Goal: Communication & Community: Answer question/provide support

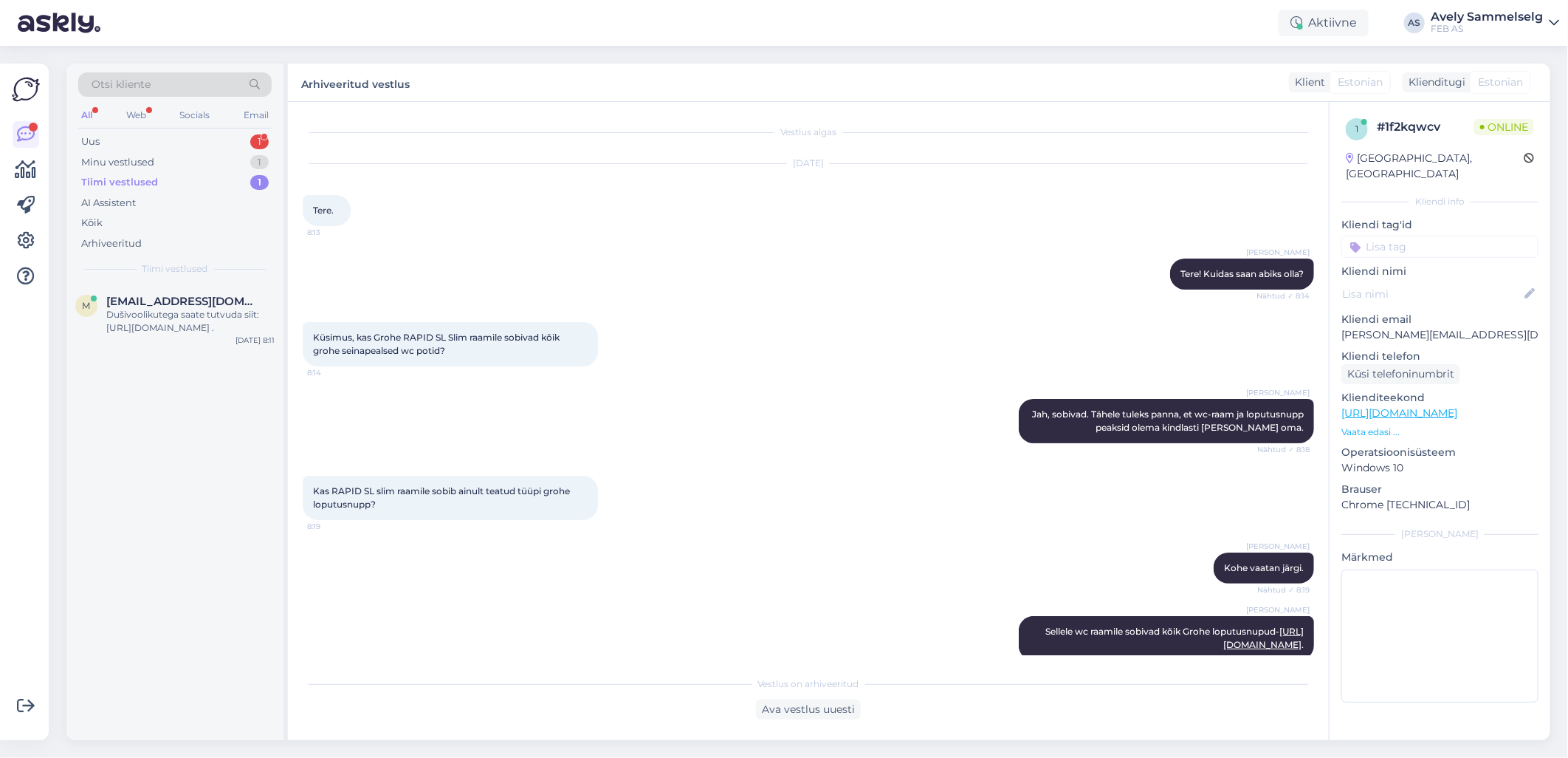
scroll to position [631, 0]
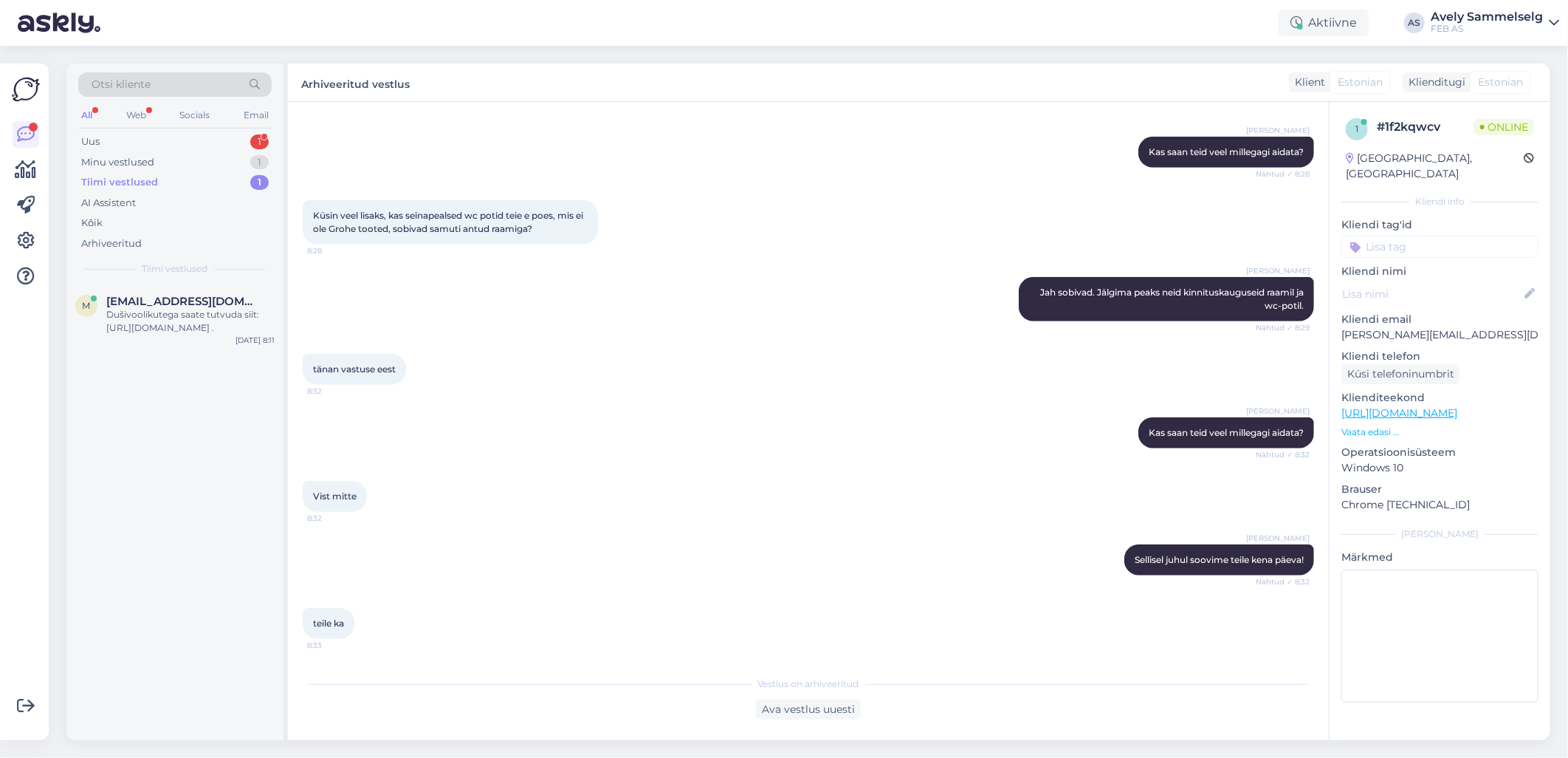
click at [160, 178] on div "Tiimi vestlused 1" at bounding box center [174, 182] width 193 height 21
click at [172, 165] on div "Minu vestlused 1" at bounding box center [174, 162] width 193 height 21
click at [179, 171] on div "Minu vestlused 1" at bounding box center [174, 162] width 193 height 21
click at [140, 312] on div "Phone number request" at bounding box center [190, 314] width 168 height 13
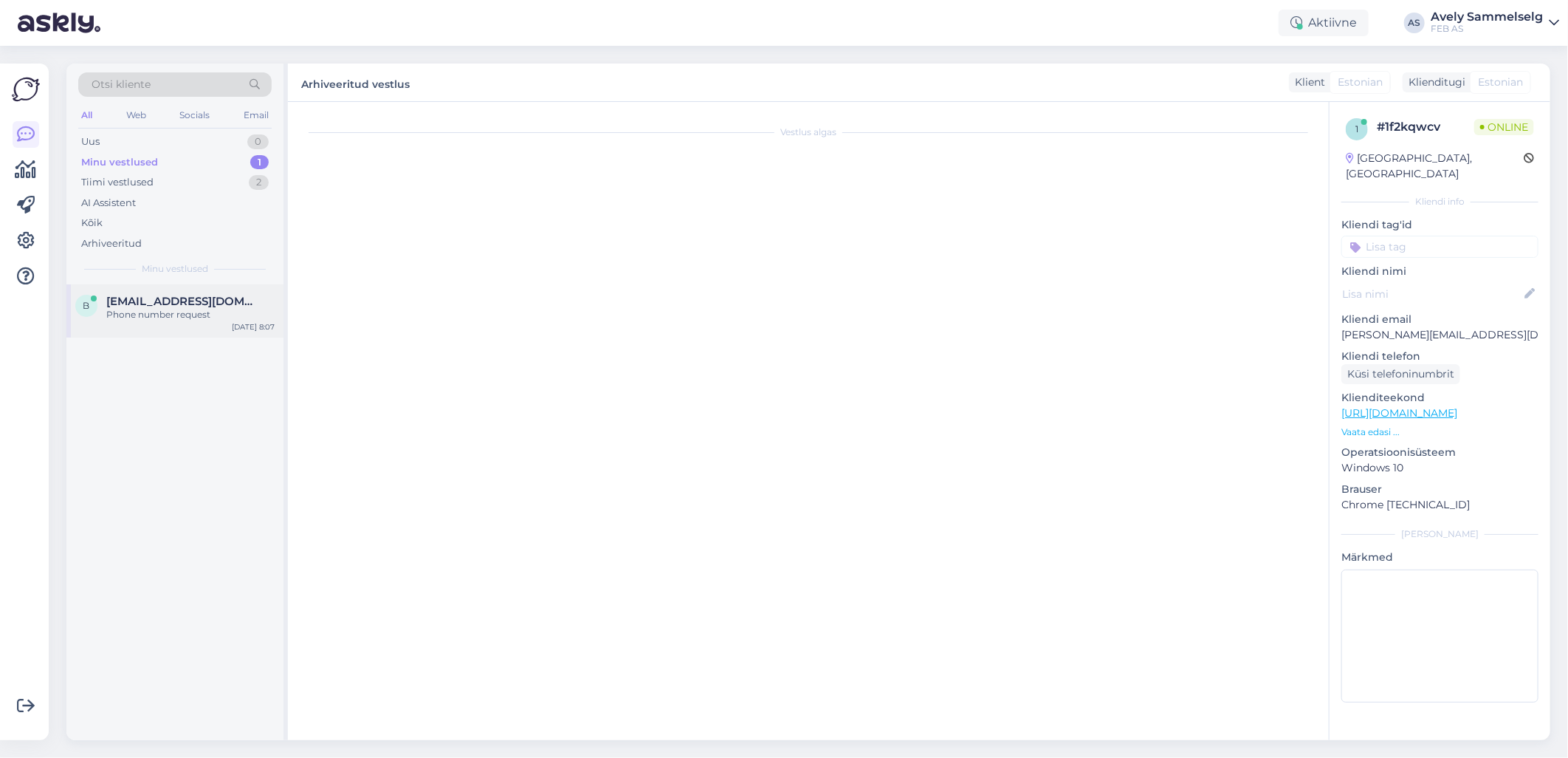
scroll to position [85, 0]
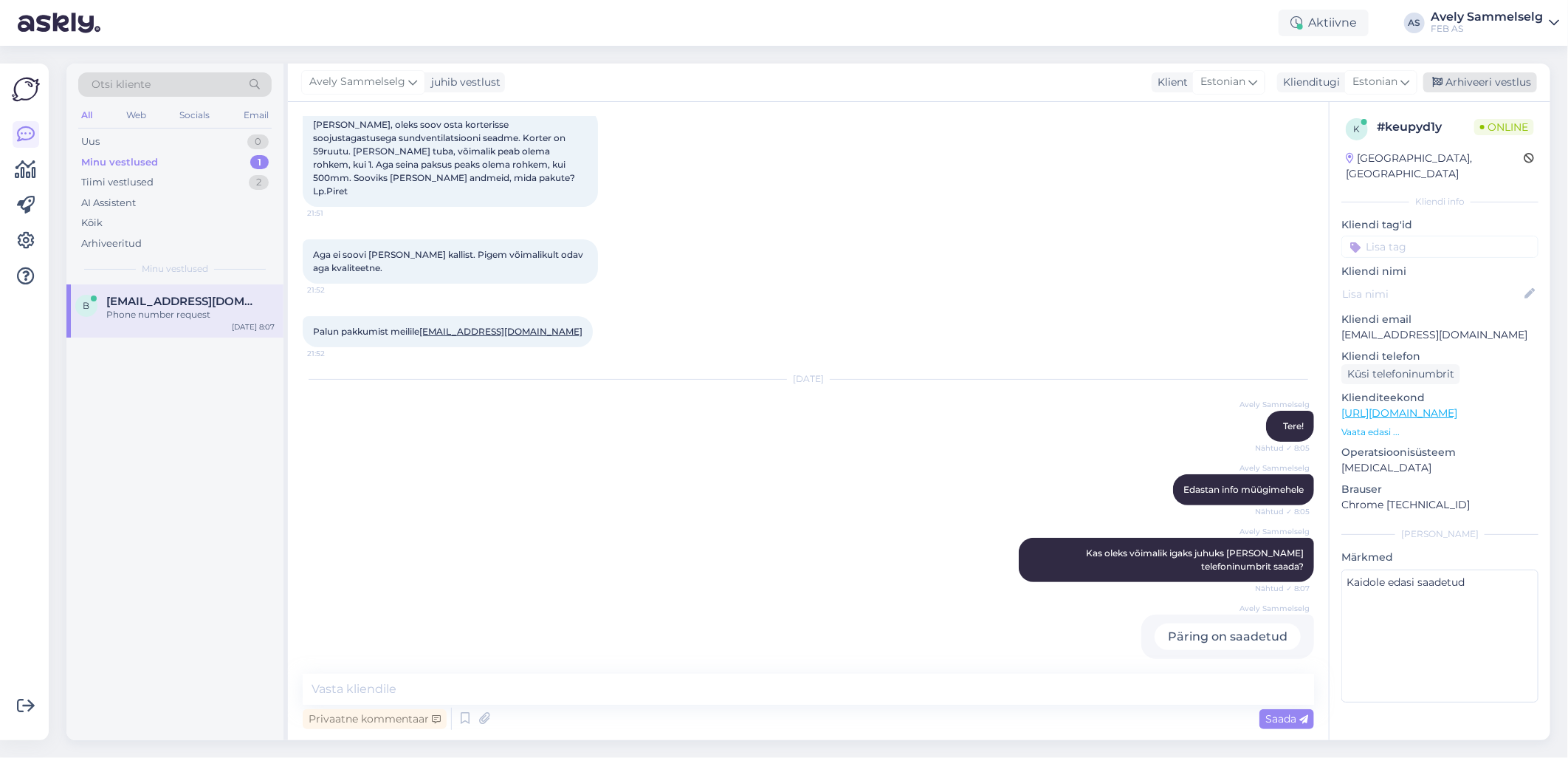
click at [1488, 85] on div "Arhiveeri vestlus" at bounding box center [1480, 82] width 114 height 20
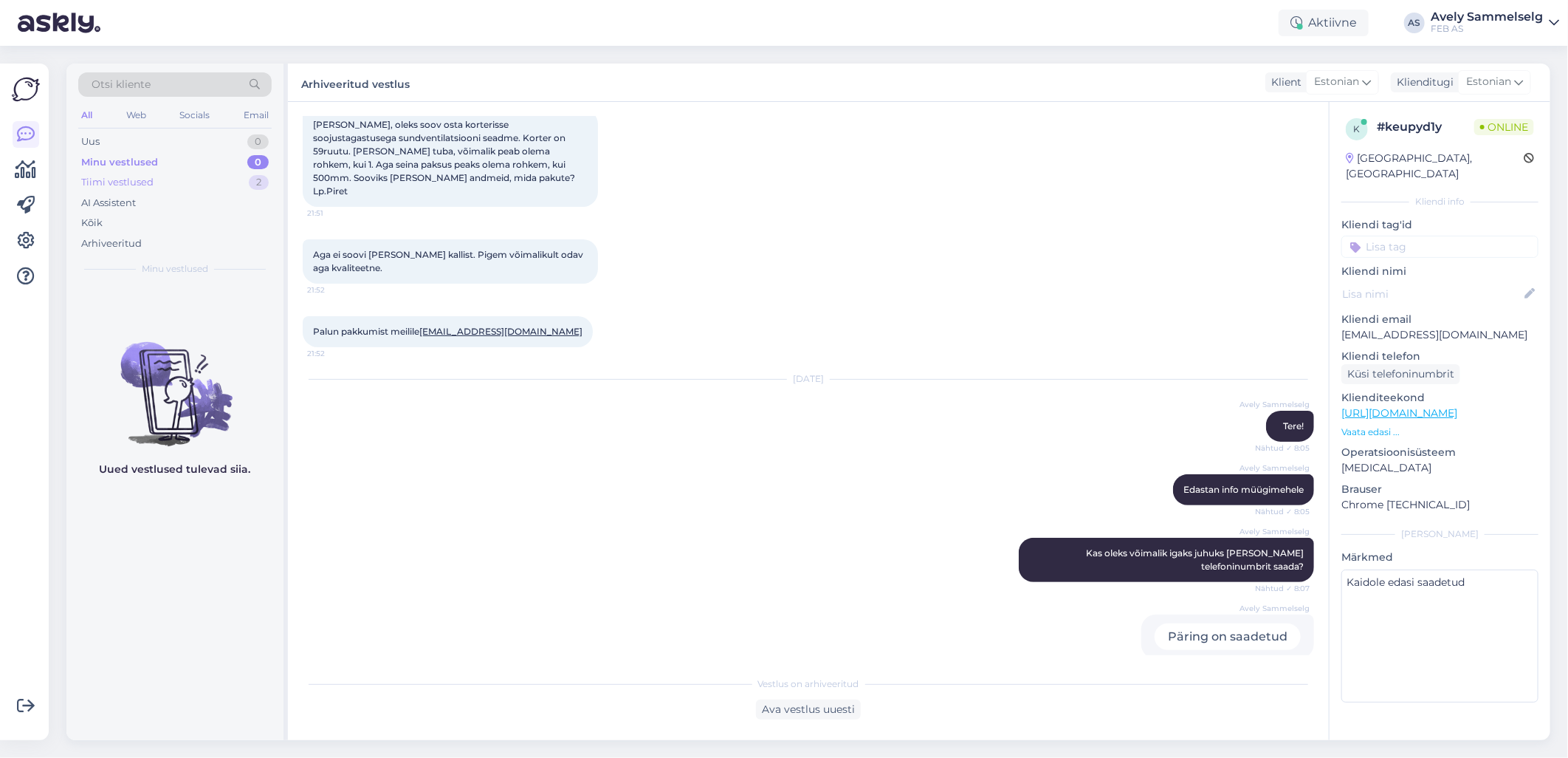
click at [163, 185] on div "Tiimi vestlused 2" at bounding box center [174, 182] width 193 height 21
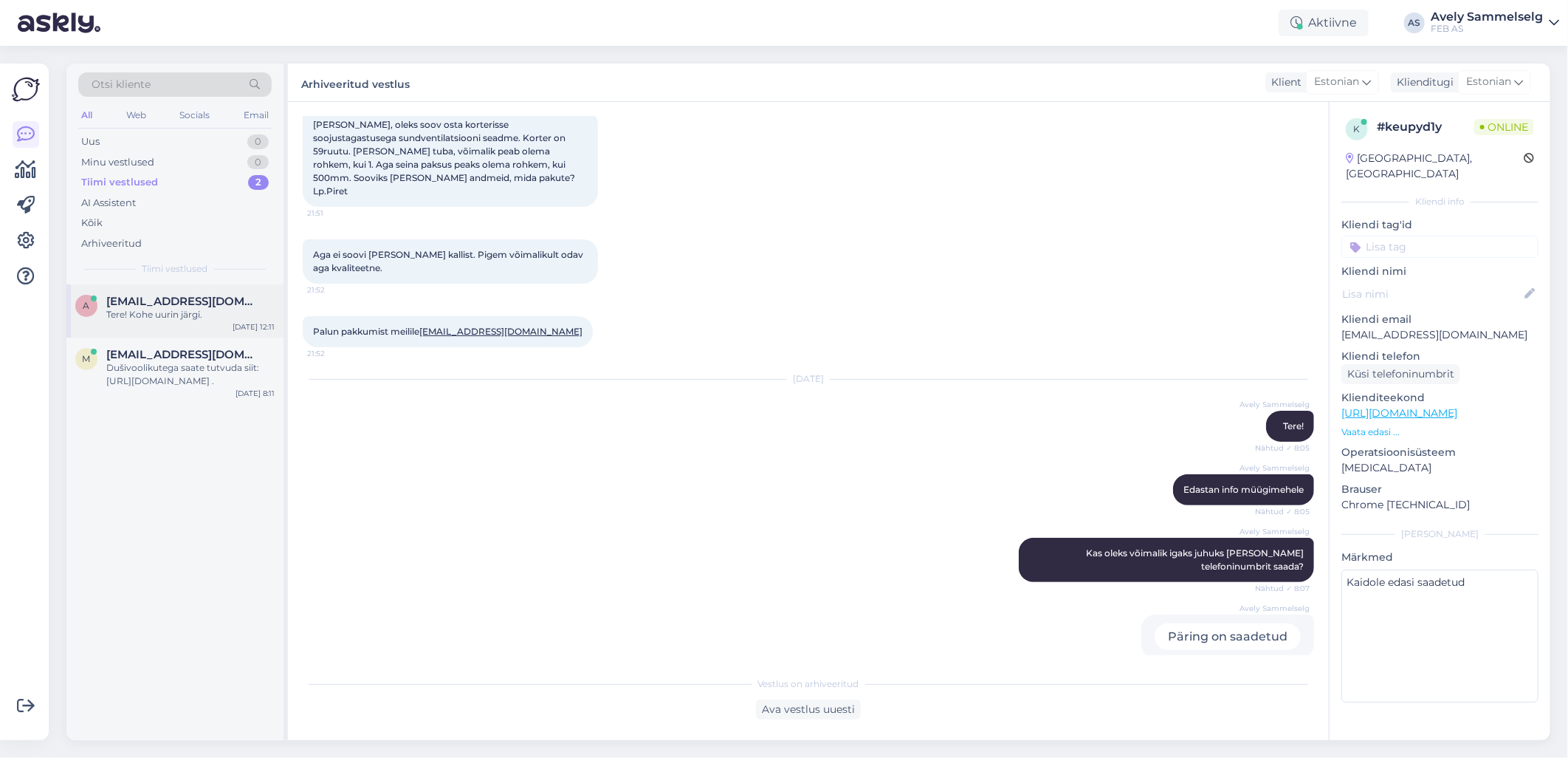
click at [167, 313] on div "Tere! Kohe uurin järgi." at bounding box center [190, 314] width 168 height 13
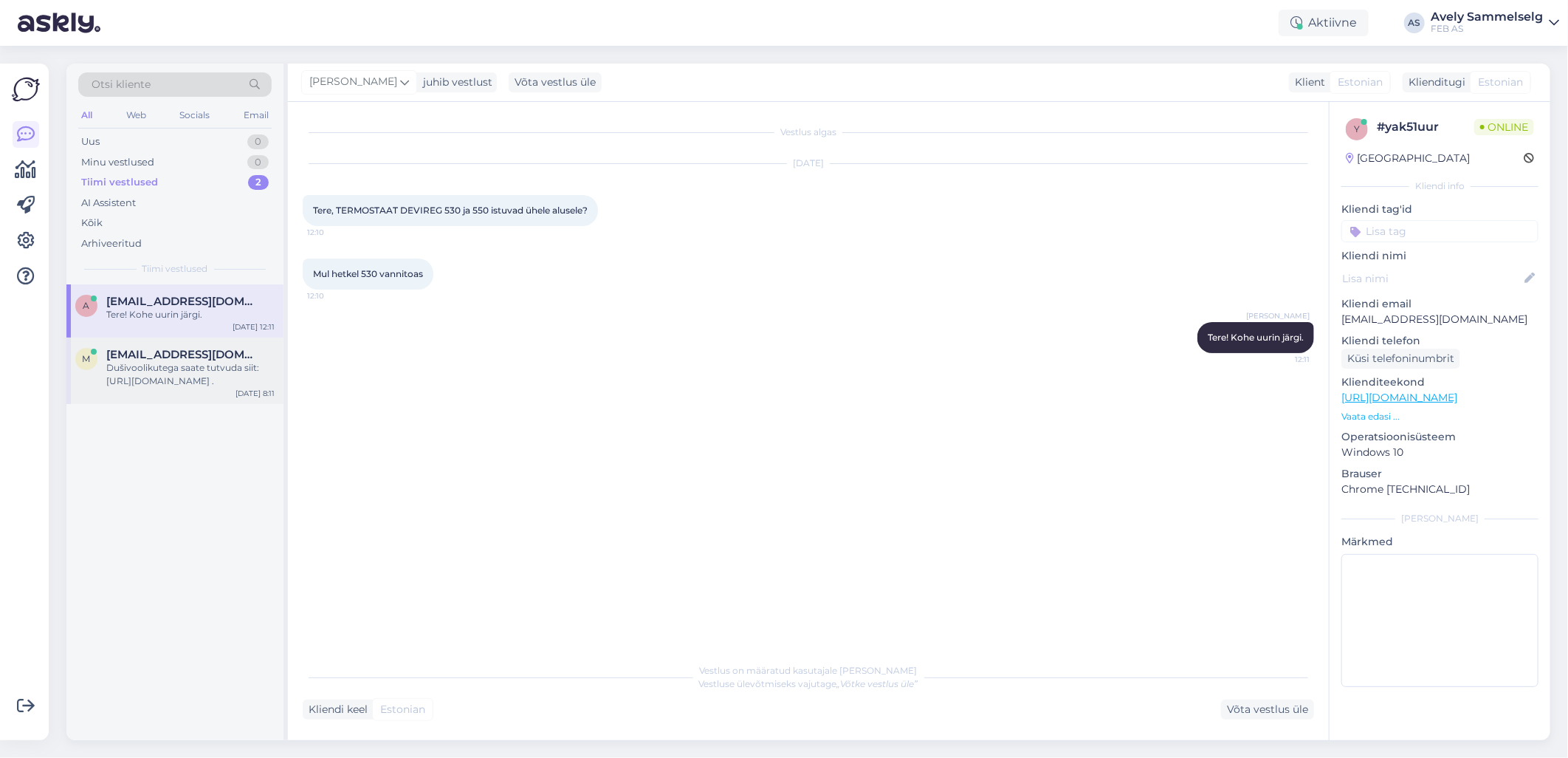
click at [177, 358] on span "[EMAIL_ADDRESS][DOMAIN_NAME]" at bounding box center [182, 354] width 153 height 13
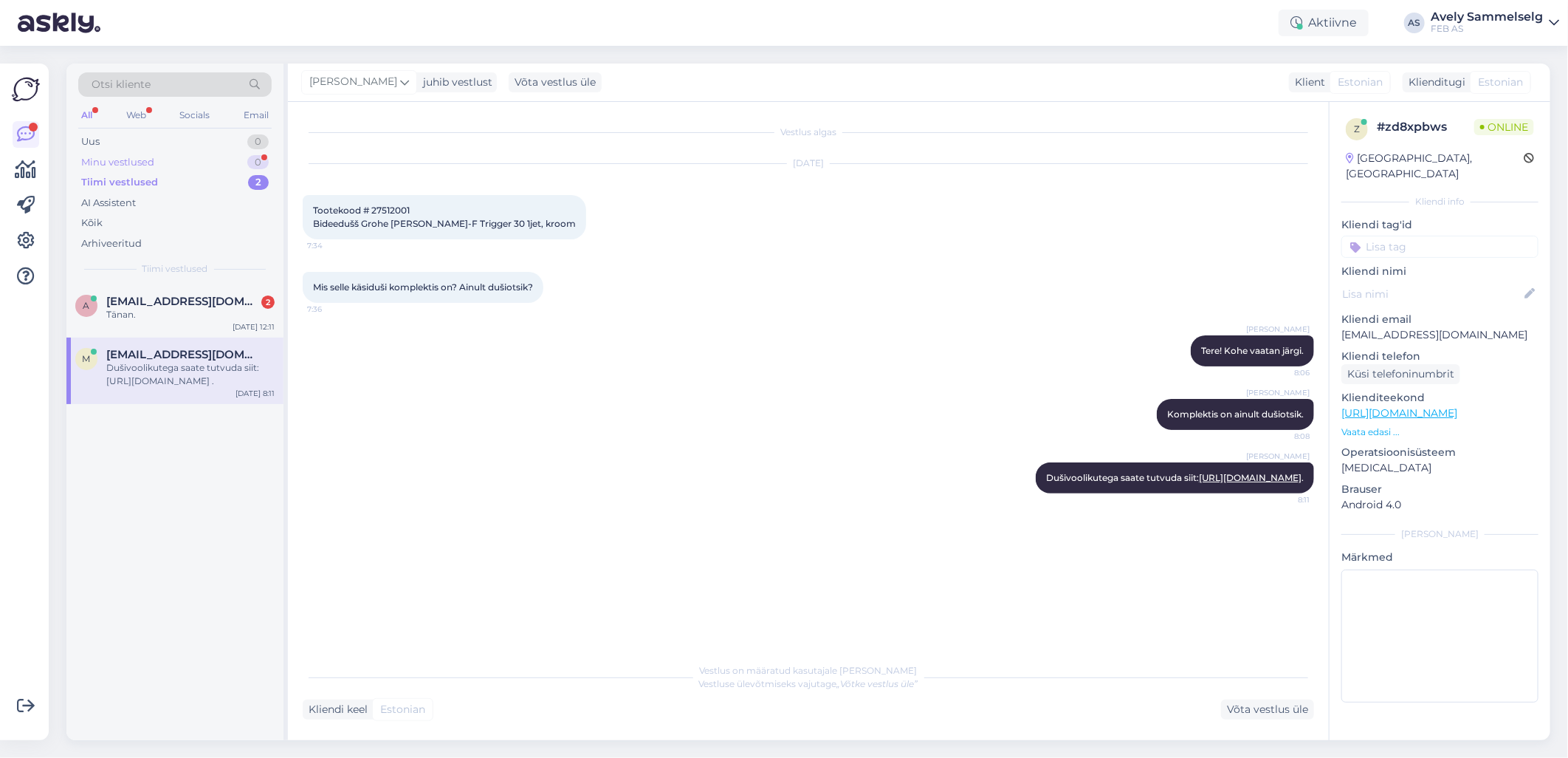
click at [182, 158] on div "Minu vestlused 0" at bounding box center [174, 162] width 193 height 21
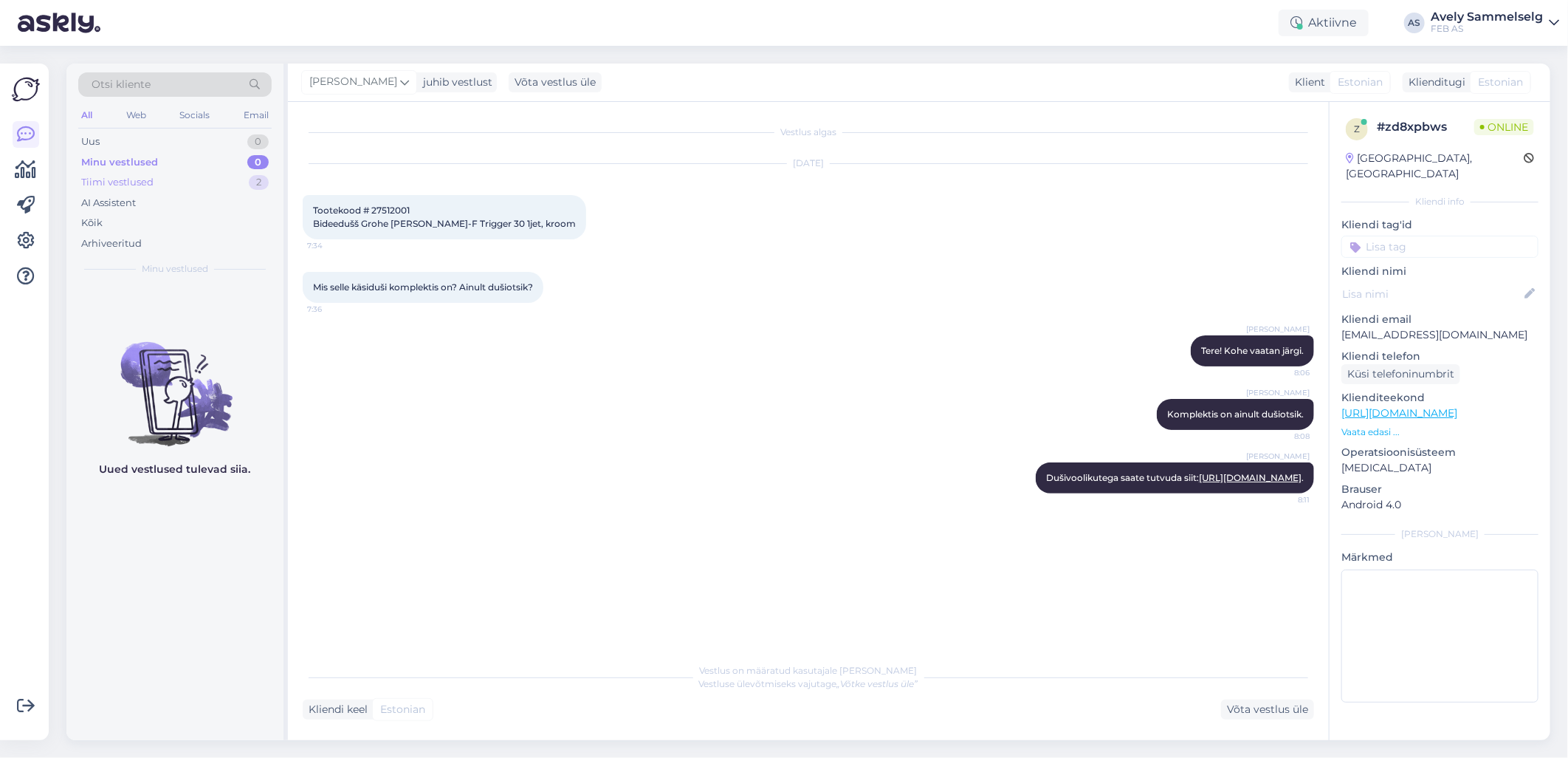
click at [183, 185] on div "Tiimi vestlused 2" at bounding box center [174, 182] width 193 height 21
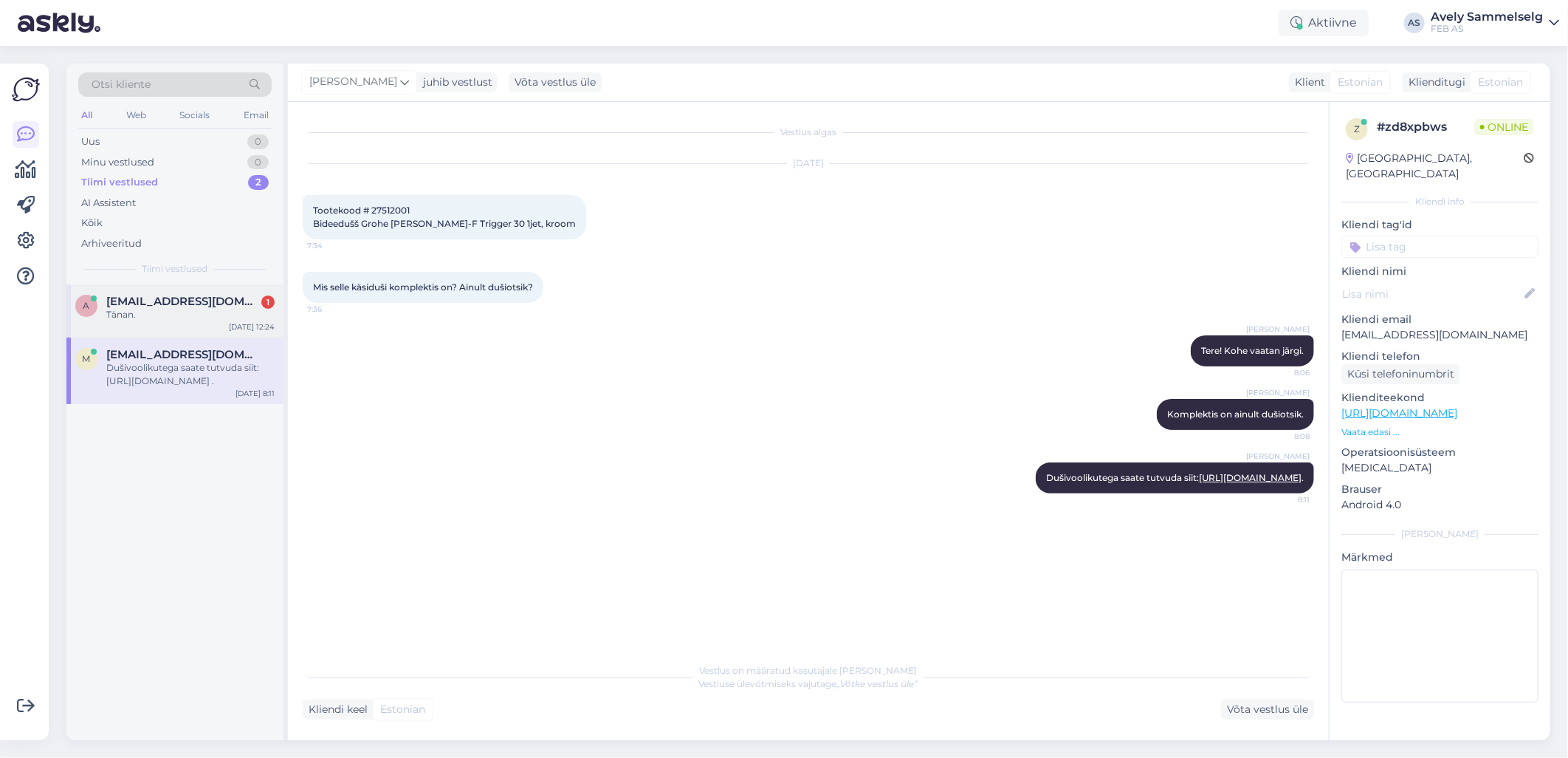
click at [159, 300] on span "[EMAIL_ADDRESS][DOMAIN_NAME]" at bounding box center [182, 301] width 153 height 13
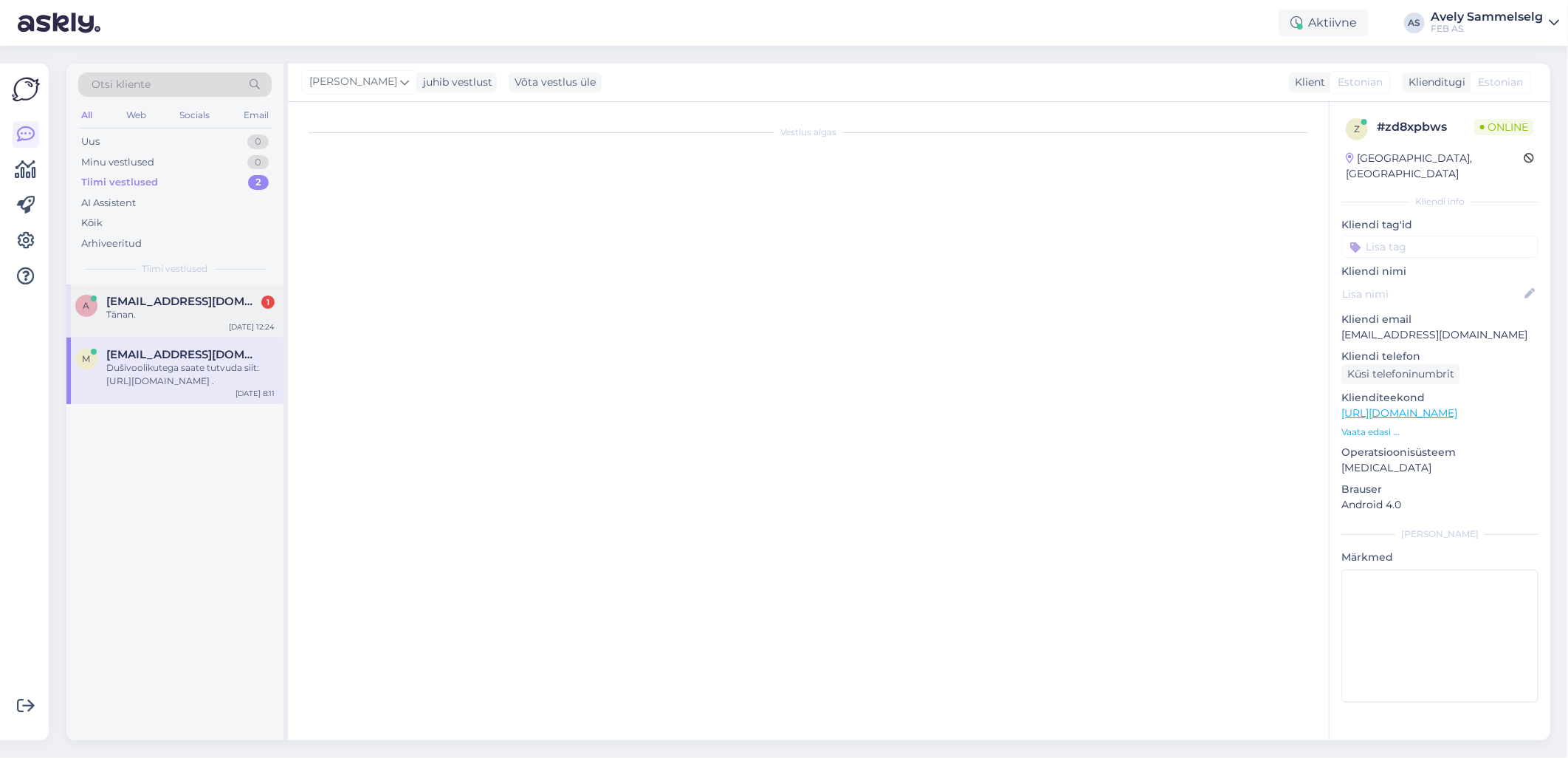
scroll to position [20, 0]
